Goal: Information Seeking & Learning: Find specific page/section

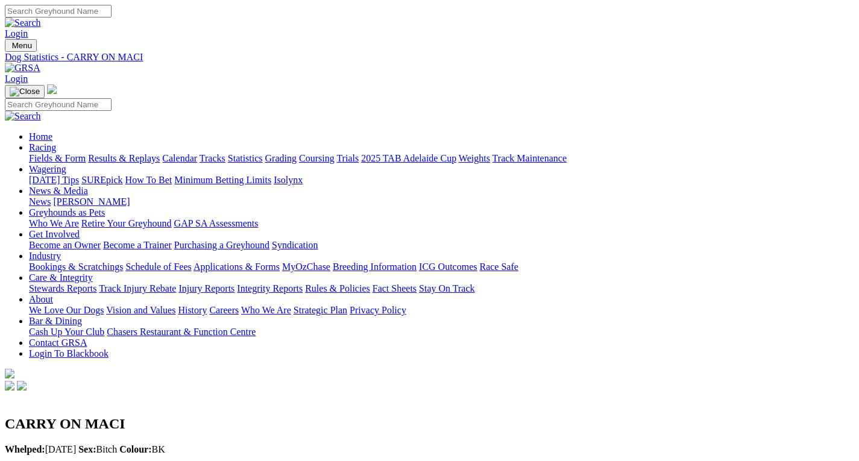
click at [303, 283] on link "Integrity Reports" at bounding box center [270, 288] width 66 height 10
